Goal: Transaction & Acquisition: Purchase product/service

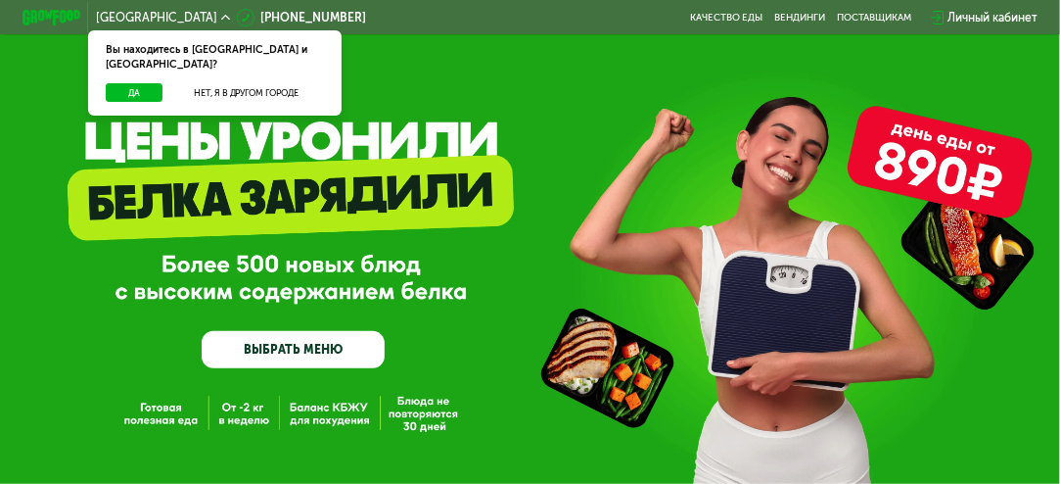
click at [159, 424] on div "GrowFood — доставка правильного питания ВЫБРАТЬ МЕНЮ" at bounding box center [530, 250] width 1060 height 500
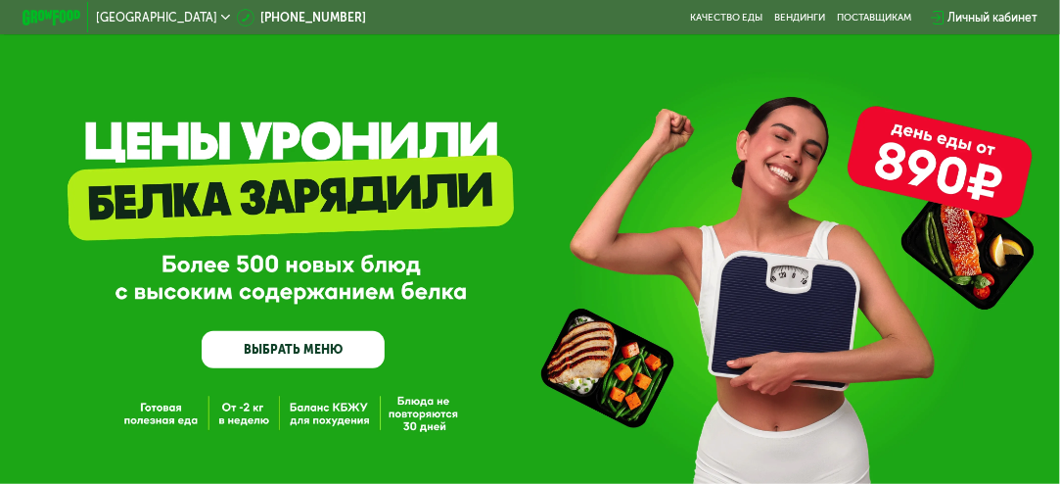
click at [260, 365] on link "ВЫБРАТЬ МЕНЮ" at bounding box center [293, 349] width 183 height 37
click at [272, 352] on link "ВЫБРАТЬ МЕНЮ" at bounding box center [293, 349] width 183 height 37
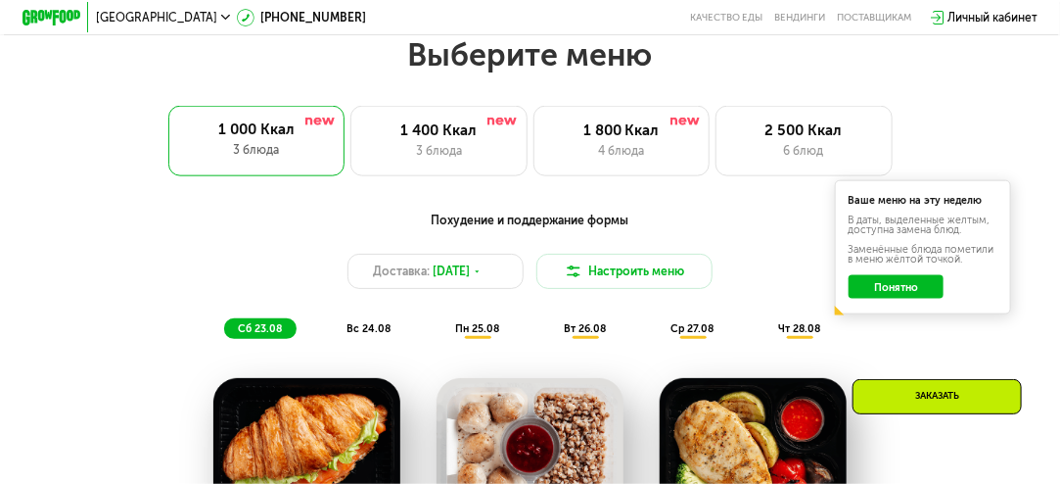
scroll to position [672, 0]
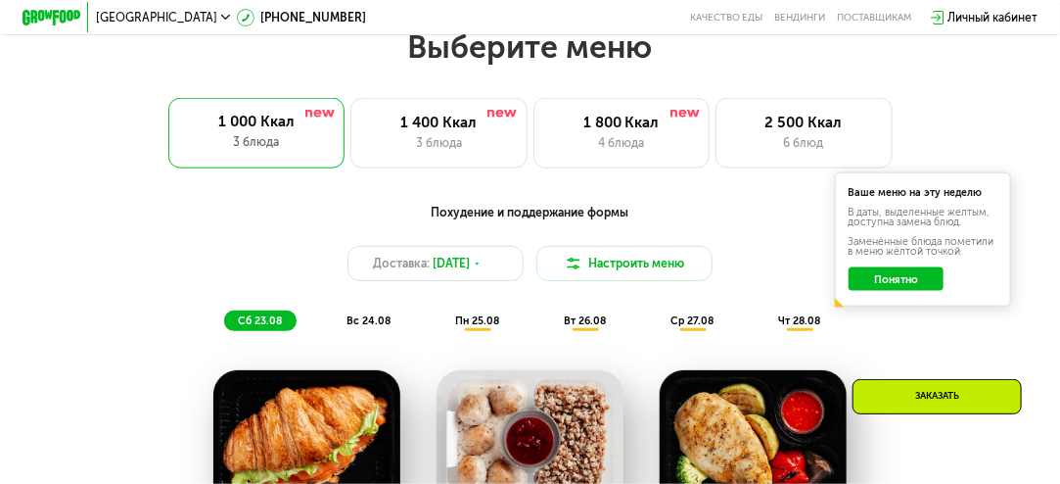
click at [379, 327] on span "вс 24.08" at bounding box center [369, 320] width 44 height 13
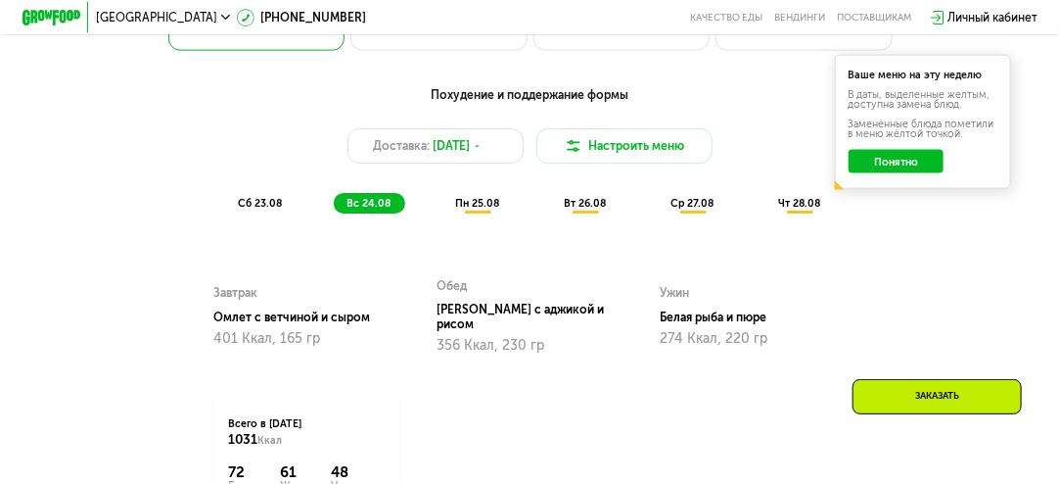
scroll to position [828, 0]
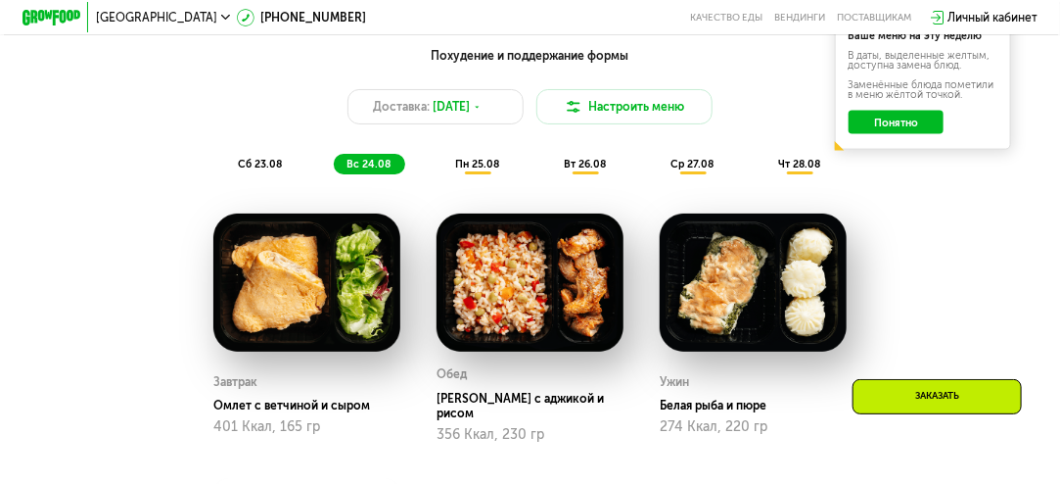
click at [478, 170] on span "пн 25.08" at bounding box center [477, 164] width 44 height 13
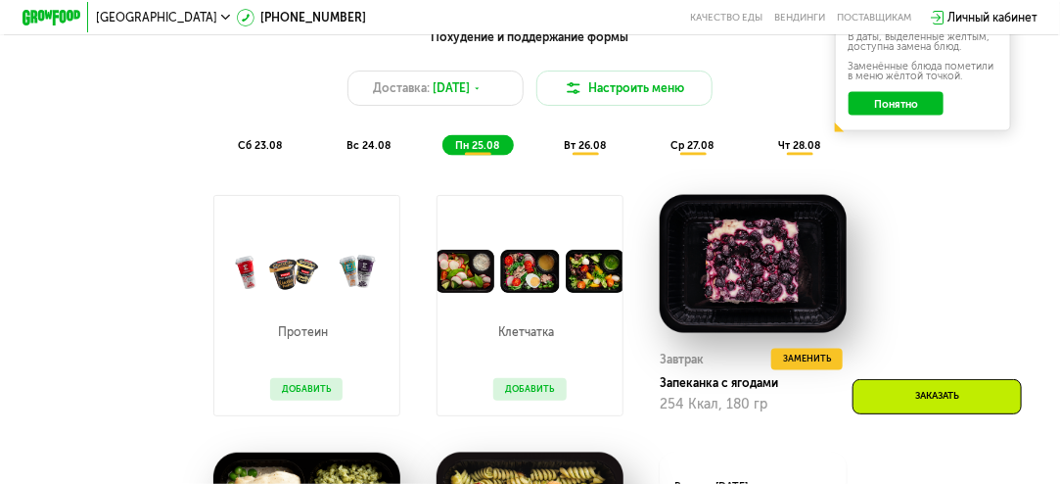
scroll to position [750, 0]
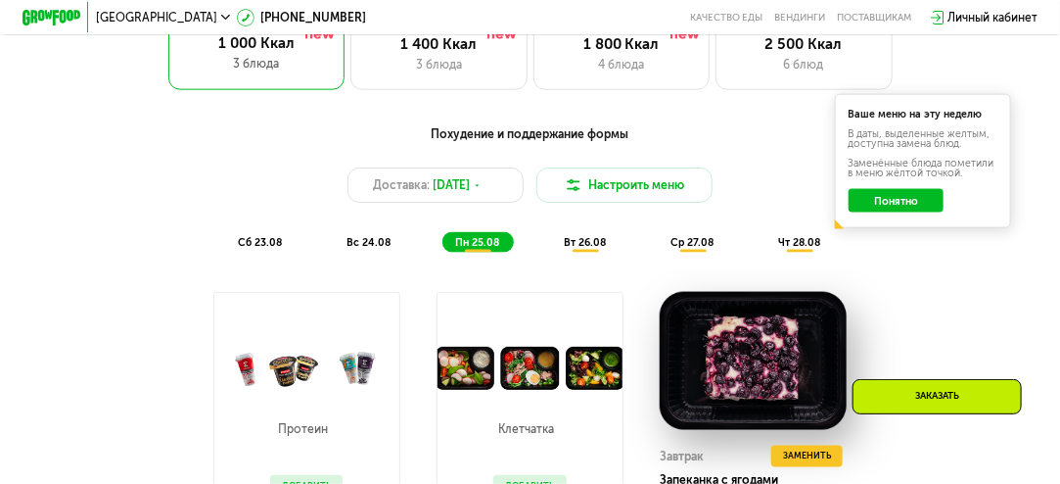
click at [658, 253] on div "вт 26.08" at bounding box center [693, 242] width 71 height 21
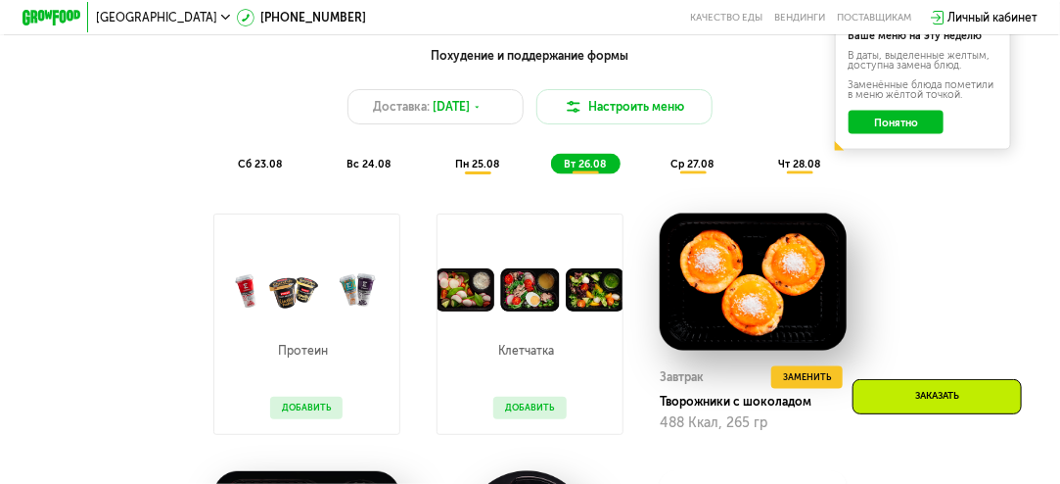
scroll to position [789, 0]
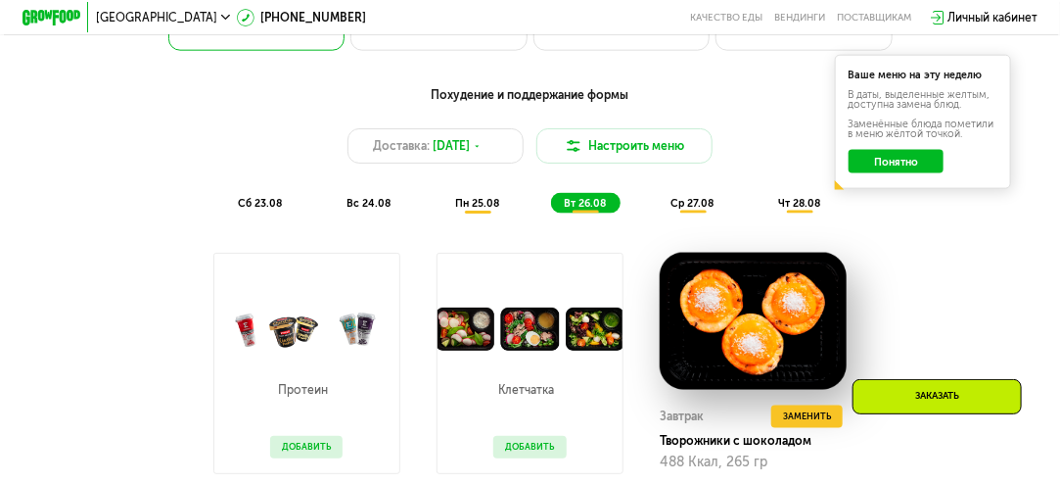
click at [706, 210] on span "ср 27.08" at bounding box center [692, 203] width 43 height 13
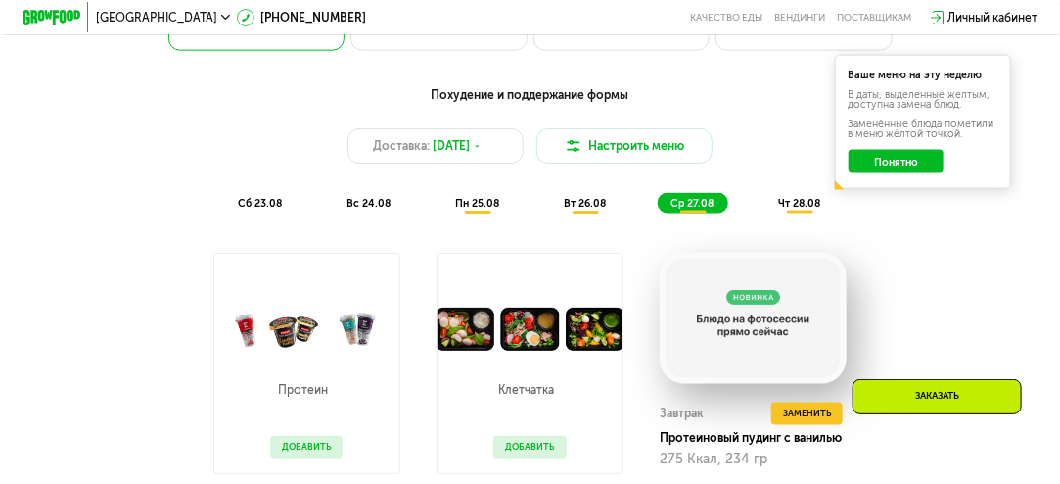
click at [804, 213] on div "чт 28.08" at bounding box center [801, 203] width 70 height 21
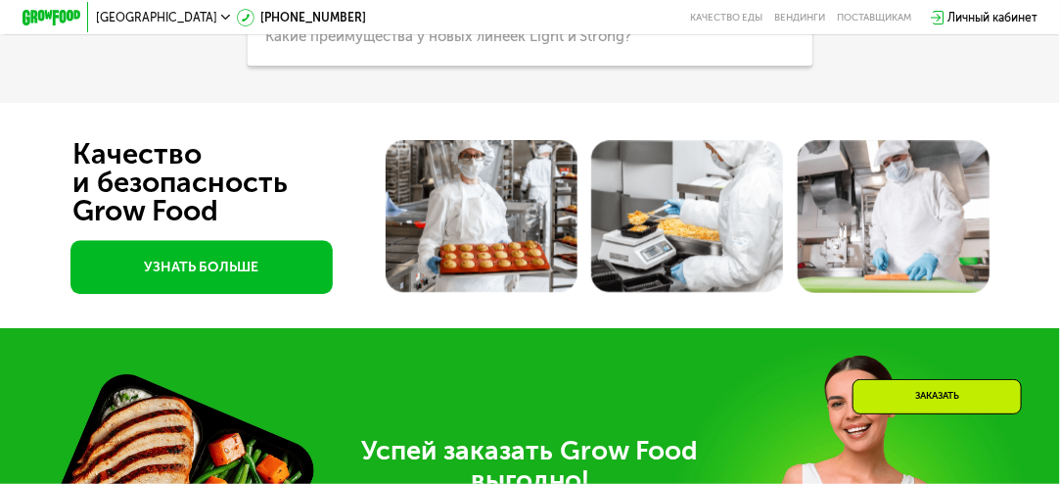
scroll to position [4118, 0]
